Goal: Check status

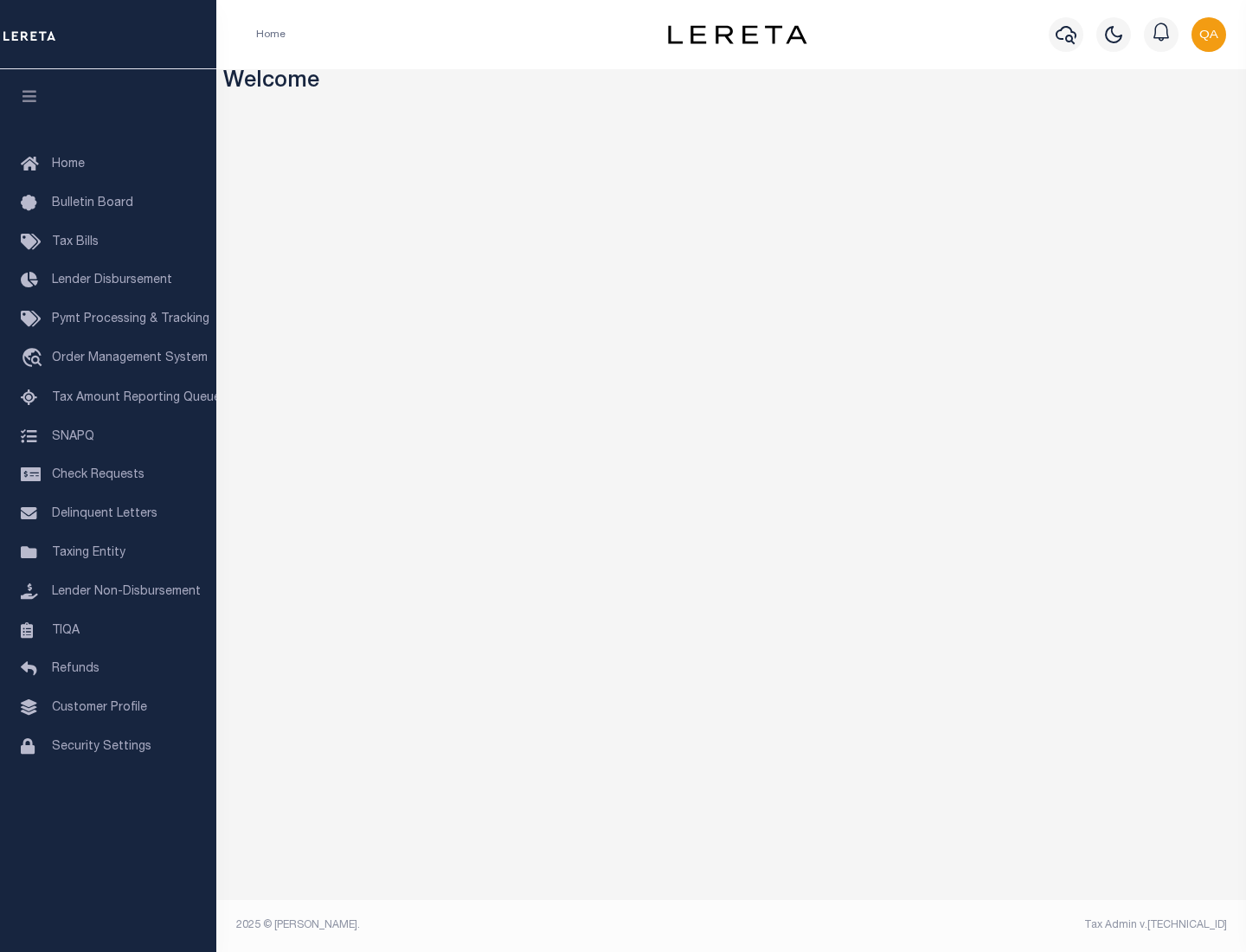
click at [108, 475] on span "Check Requests" at bounding box center [99, 475] width 93 height 12
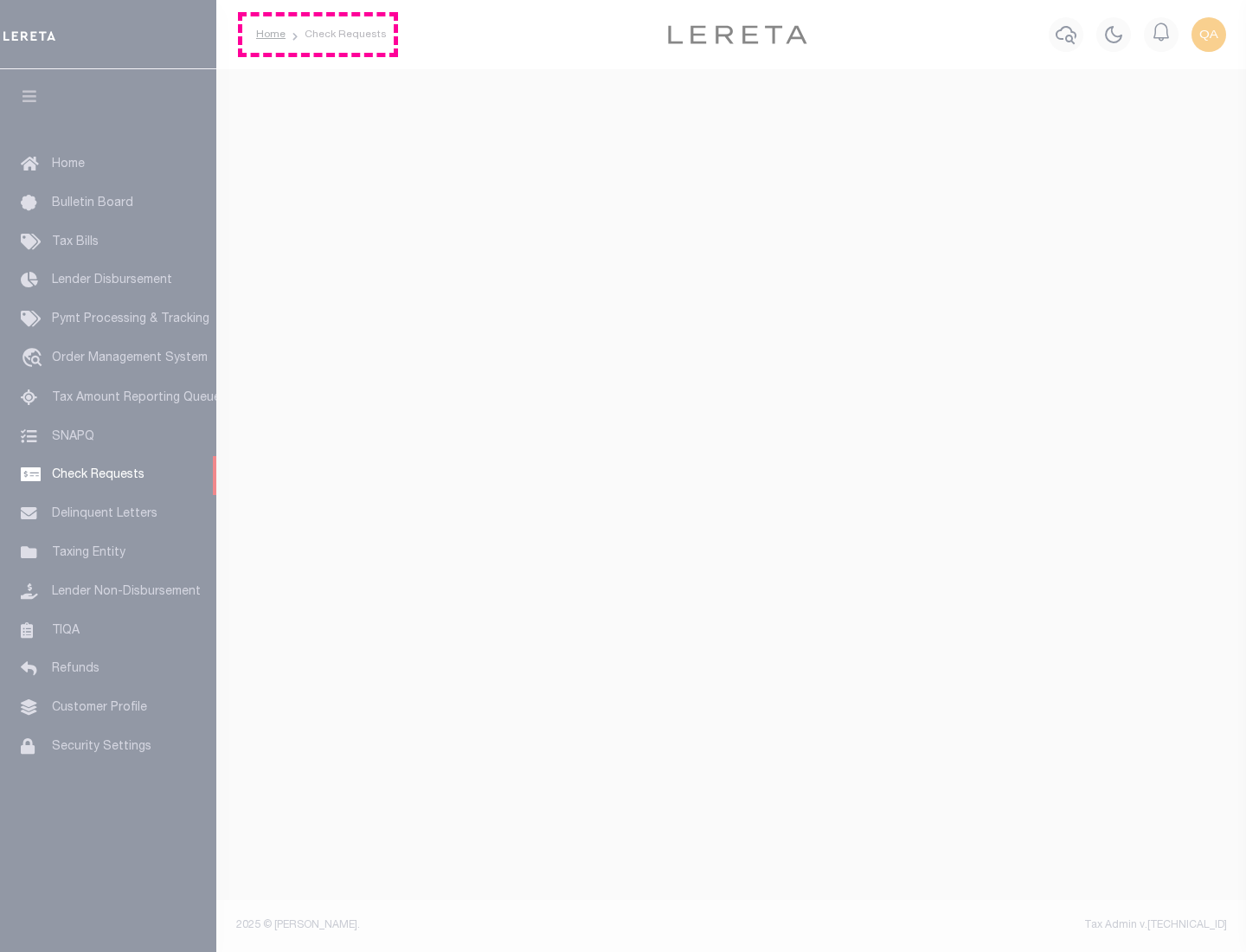
select select "50"
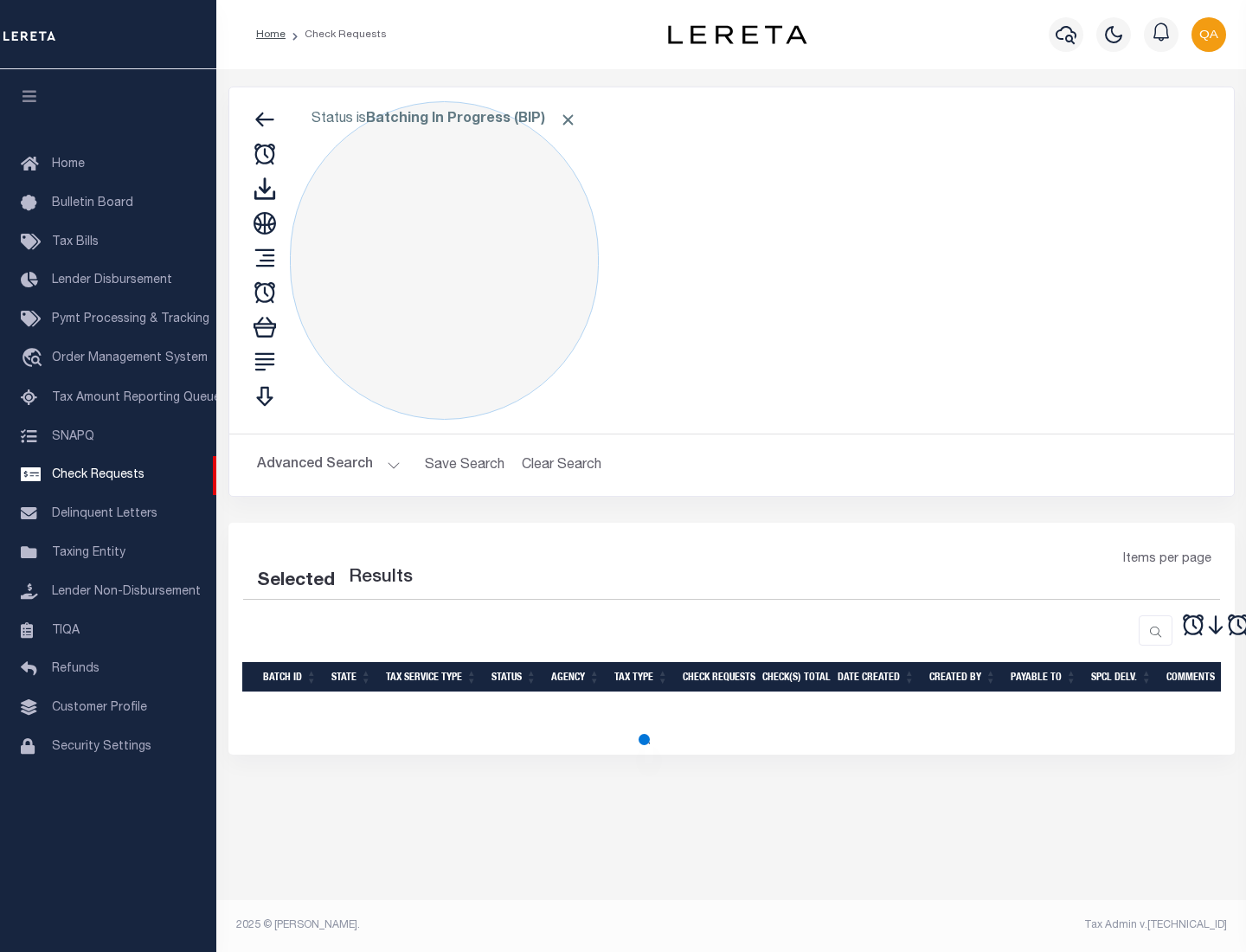
select select "50"
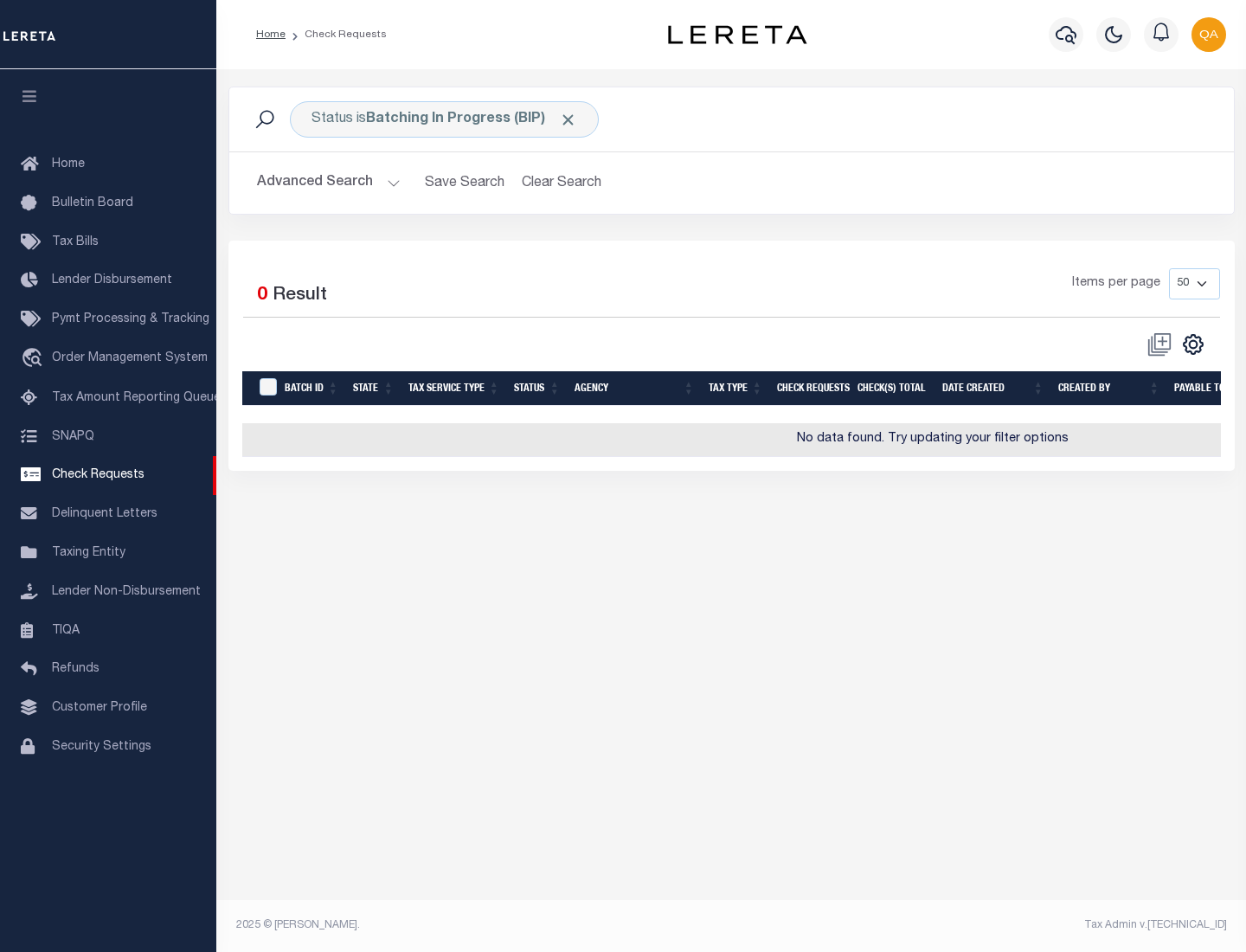
click at [569, 119] on span "Click to Remove" at bounding box center [568, 119] width 18 height 18
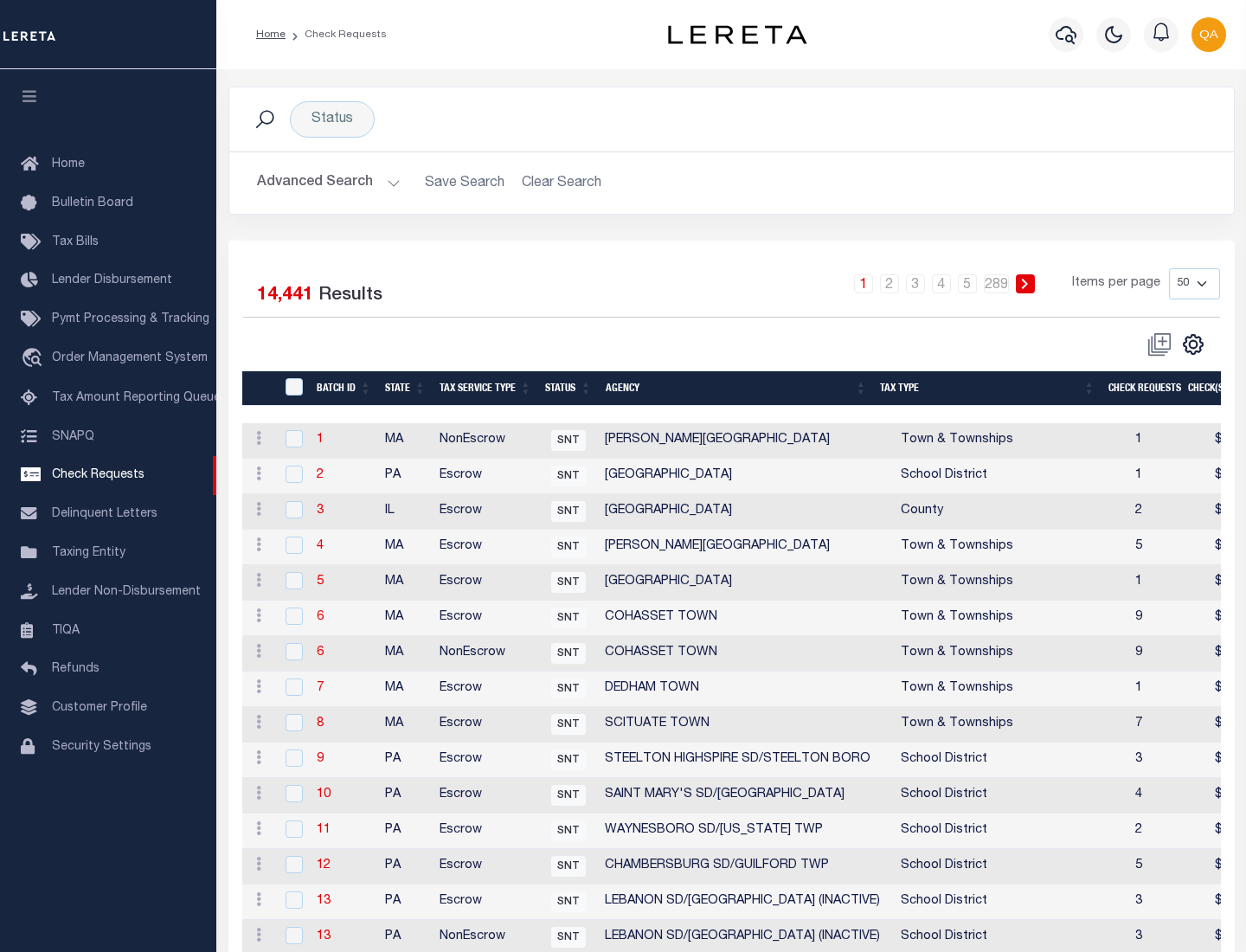
scroll to position [834, 0]
